Goal: Navigation & Orientation: Understand site structure

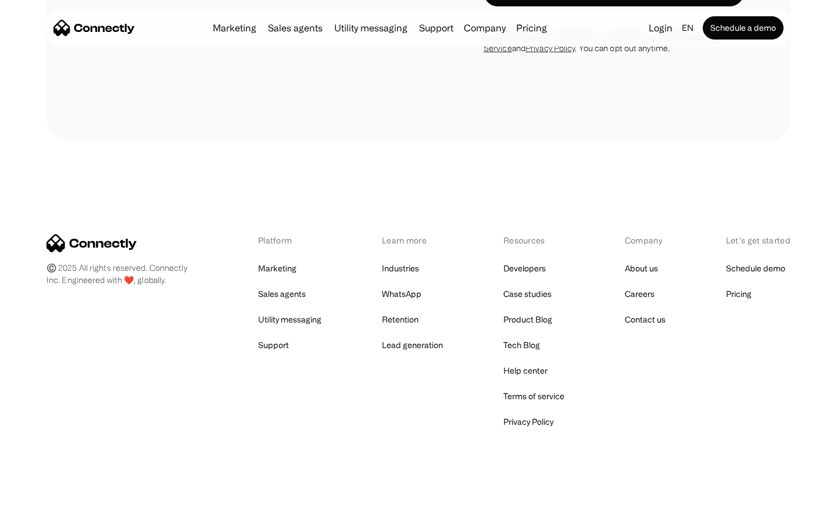
scroll to position [2199, 0]
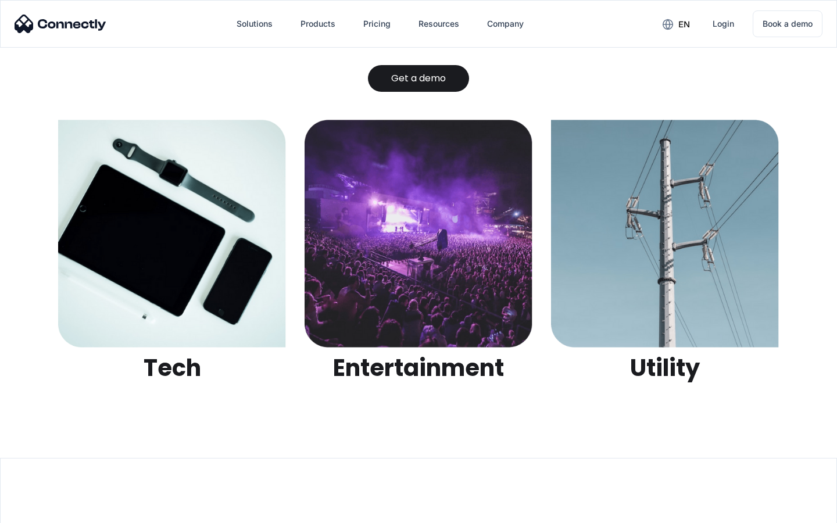
scroll to position [3667, 0]
